Goal: Go to known website: Go to known website

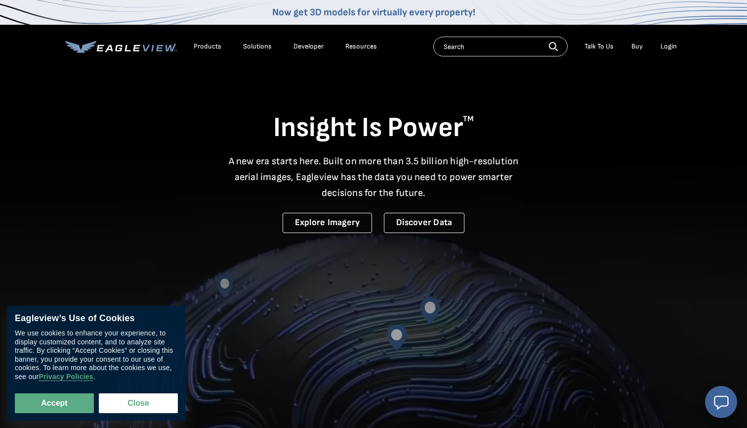
click at [666, 43] on div "Login" at bounding box center [669, 46] width 16 height 9
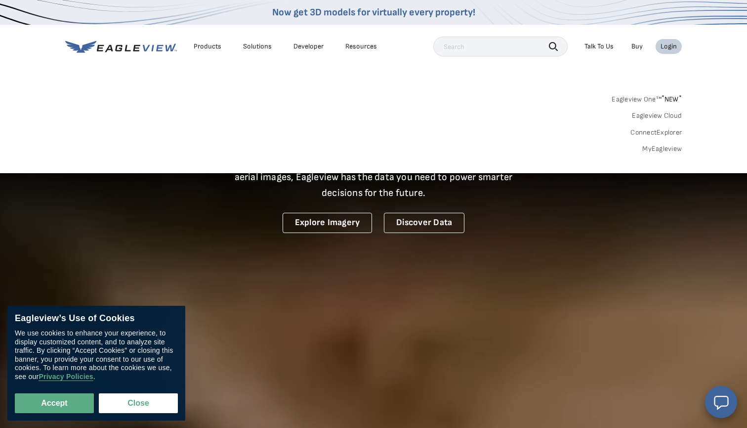
click at [666, 150] on link "MyEagleview" at bounding box center [663, 148] width 40 height 9
